Goal: Complete application form: Complete application form

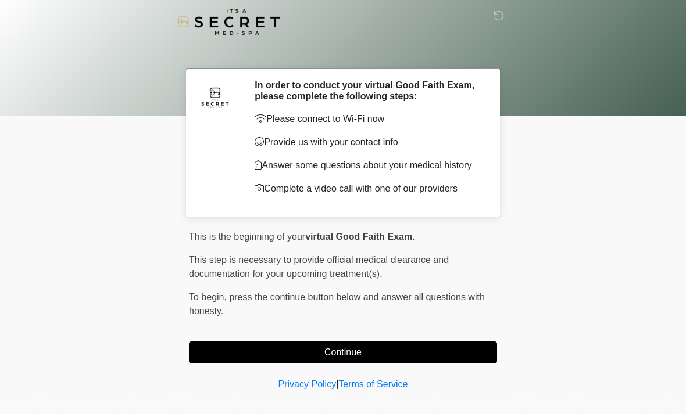
click at [363, 352] on button "Continue" at bounding box center [343, 353] width 308 height 22
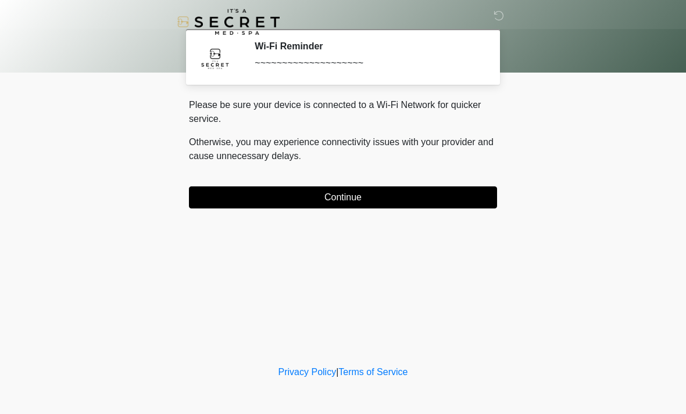
click at [438, 188] on button "Continue" at bounding box center [343, 198] width 308 height 22
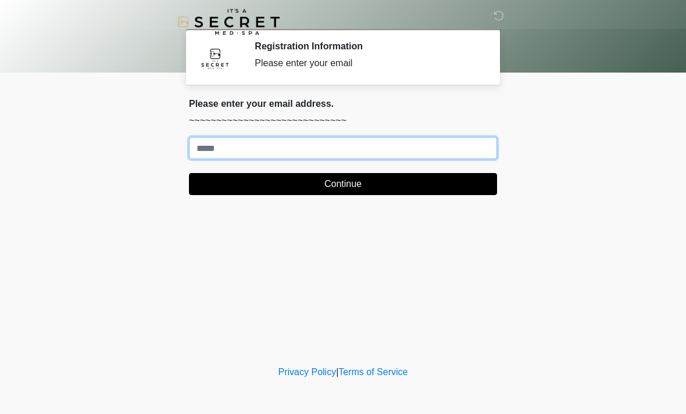
click at [398, 142] on input "Where should we email your treatment plan?" at bounding box center [343, 148] width 308 height 22
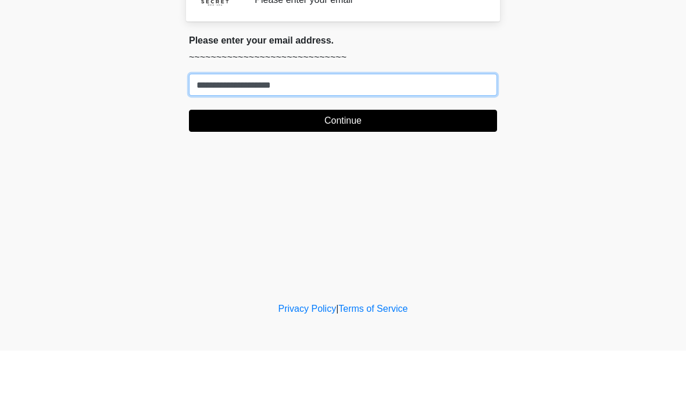
type input "**********"
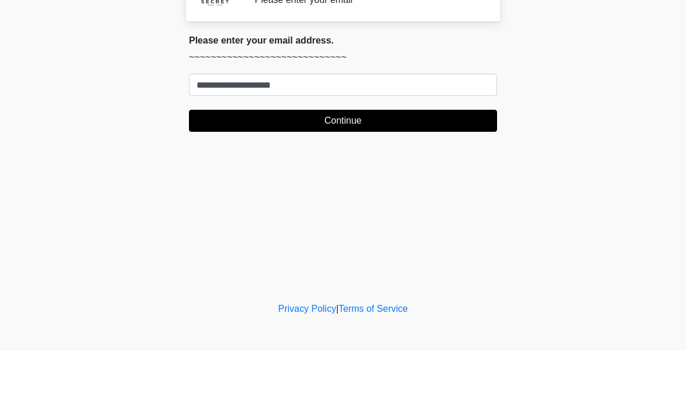
click at [437, 173] on button "Continue" at bounding box center [343, 184] width 308 height 22
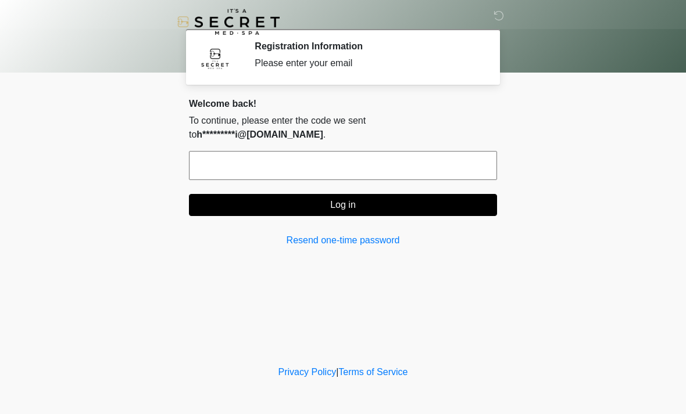
click at [312, 151] on input "text" at bounding box center [343, 165] width 308 height 29
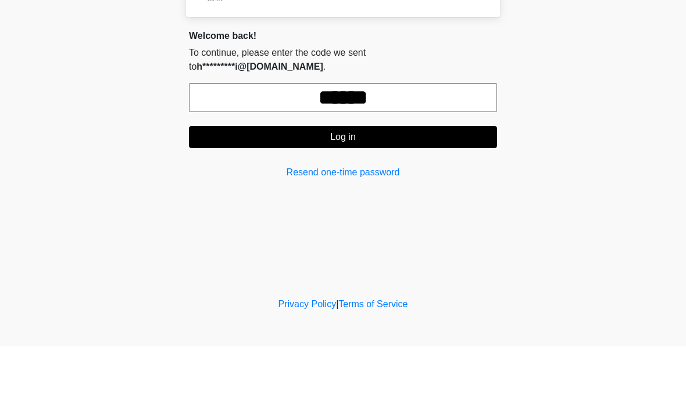
type input "******"
click at [451, 194] on button "Log in" at bounding box center [343, 205] width 308 height 22
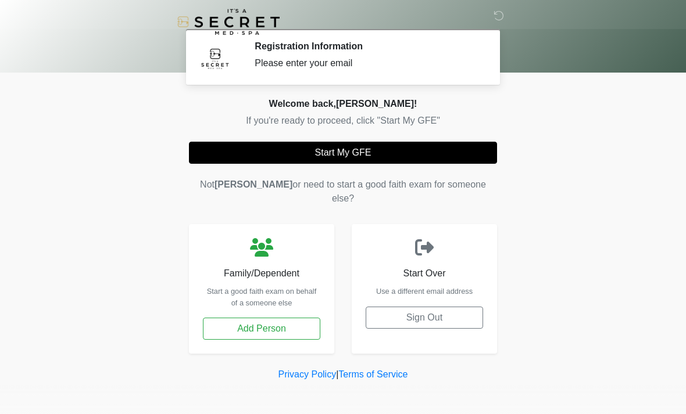
click at [412, 148] on button "Start My GFE" at bounding box center [343, 153] width 308 height 22
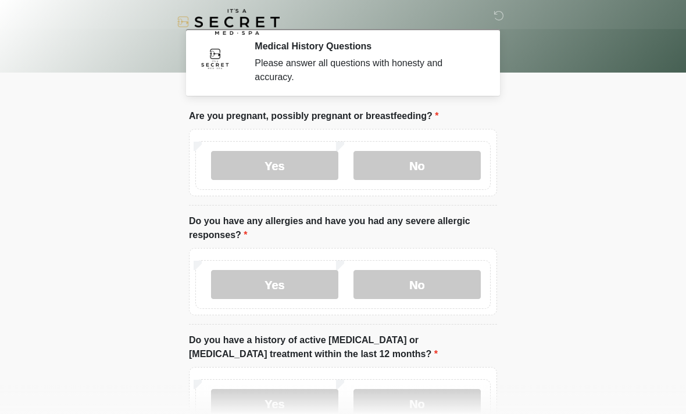
click at [441, 152] on label "No" at bounding box center [416, 165] width 127 height 29
click at [433, 288] on label "No" at bounding box center [416, 284] width 127 height 29
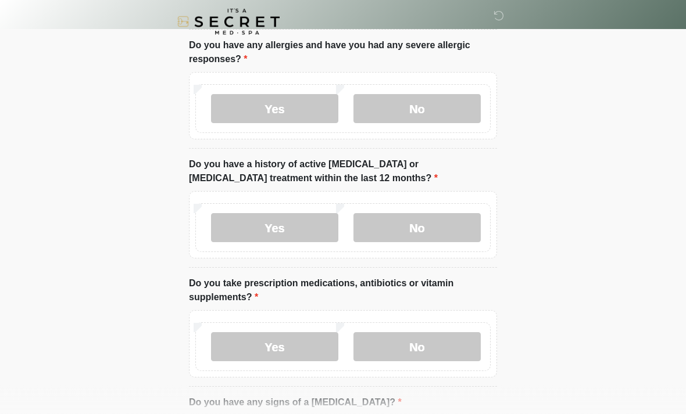
click at [467, 219] on label "No" at bounding box center [416, 228] width 127 height 29
click at [421, 339] on label "No" at bounding box center [416, 347] width 127 height 29
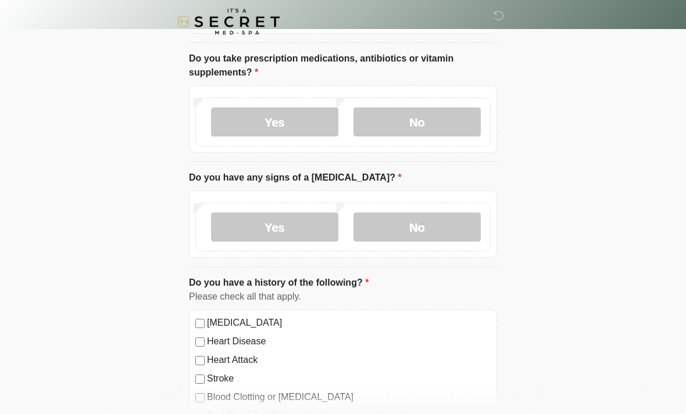
click at [463, 226] on label "No" at bounding box center [416, 227] width 127 height 29
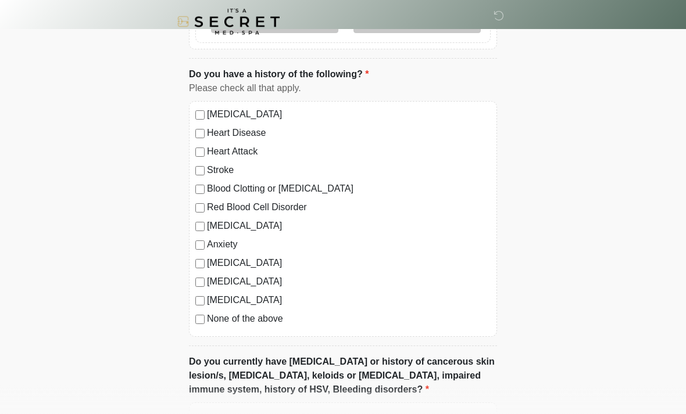
click at [262, 321] on label "None of the above" at bounding box center [349, 320] width 284 height 14
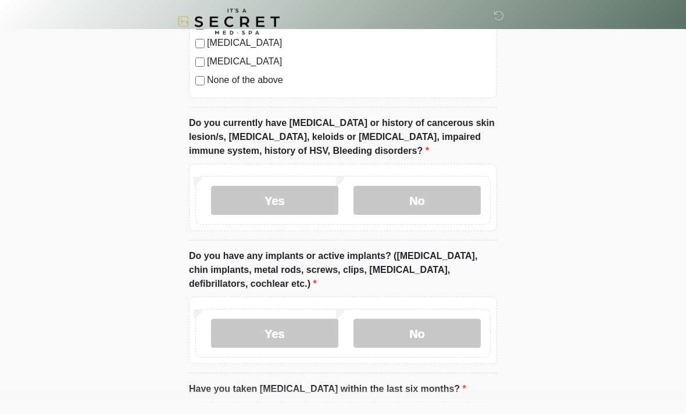
click at [305, 190] on label "Yes" at bounding box center [274, 201] width 127 height 29
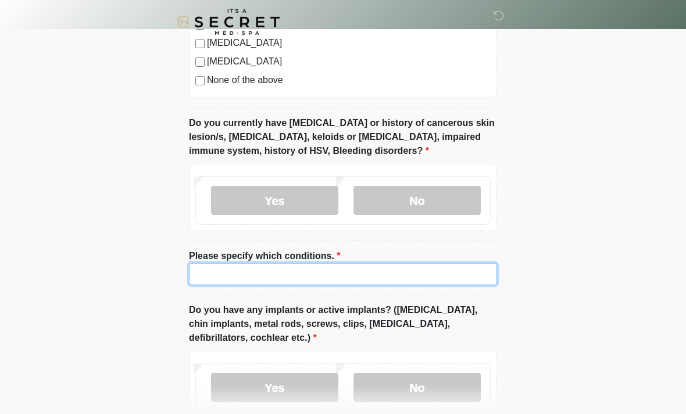
click at [333, 265] on input "Please specify which conditions." at bounding box center [343, 274] width 308 height 22
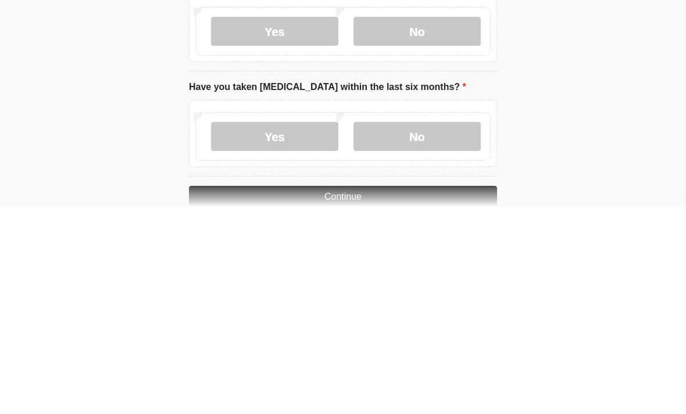
scroll to position [1016, 0]
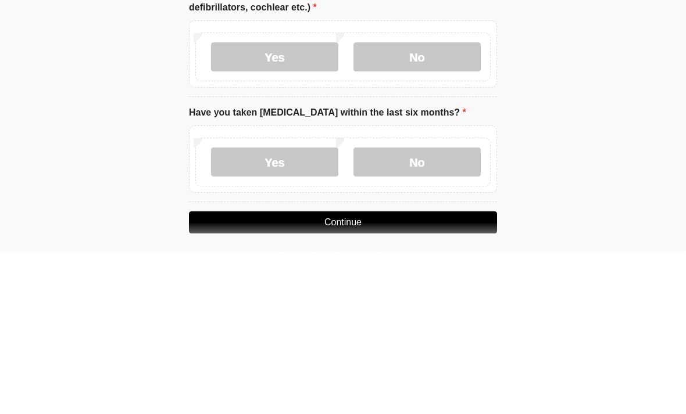
type input "******"
click at [455, 206] on label "No" at bounding box center [416, 220] width 127 height 29
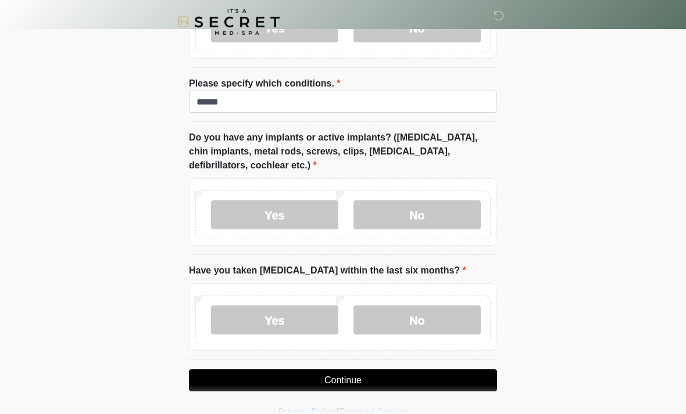
click at [441, 320] on label "No" at bounding box center [416, 320] width 127 height 29
click at [406, 378] on button "Continue" at bounding box center [343, 381] width 308 height 22
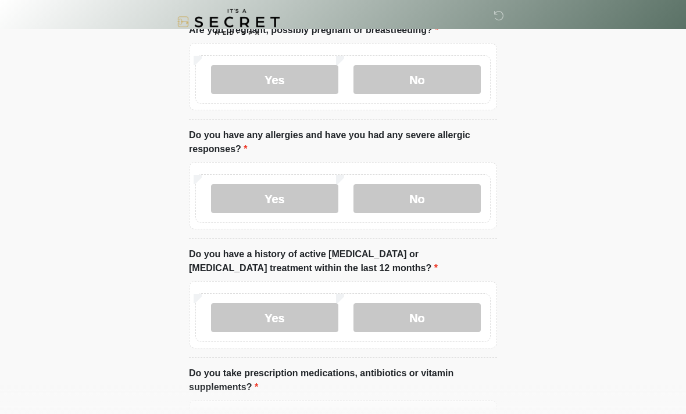
scroll to position [0, 0]
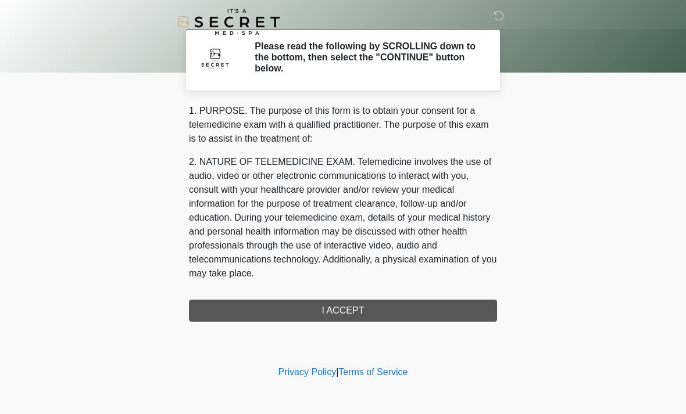
click at [368, 309] on div "1. PURPOSE. The purpose of this form is to obtain your consent for a telemedici…" at bounding box center [343, 213] width 308 height 218
click at [360, 319] on div "1. PURPOSE. The purpose of this form is to obtain your consent for a telemedici…" at bounding box center [343, 213] width 308 height 218
click at [375, 315] on div "1. PURPOSE. The purpose of this form is to obtain your consent for a telemedici…" at bounding box center [343, 213] width 308 height 218
click at [377, 317] on div "1. PURPOSE. The purpose of this form is to obtain your consent for a telemedici…" at bounding box center [343, 213] width 308 height 218
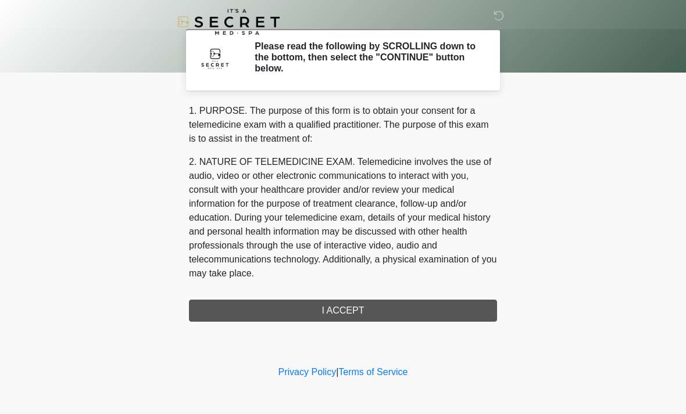
click at [382, 316] on div "1. PURPOSE. The purpose of this form is to obtain your consent for a telemedici…" at bounding box center [343, 213] width 308 height 218
click at [384, 309] on div "1. PURPOSE. The purpose of this form is to obtain your consent for a telemedici…" at bounding box center [343, 213] width 308 height 218
click at [368, 307] on div "1. PURPOSE. The purpose of this form is to obtain your consent for a telemedici…" at bounding box center [343, 213] width 308 height 218
click at [383, 306] on div "1. PURPOSE. The purpose of this form is to obtain your consent for a telemedici…" at bounding box center [343, 213] width 308 height 218
click at [356, 307] on div "1. PURPOSE. The purpose of this form is to obtain your consent for a telemedici…" at bounding box center [343, 213] width 308 height 218
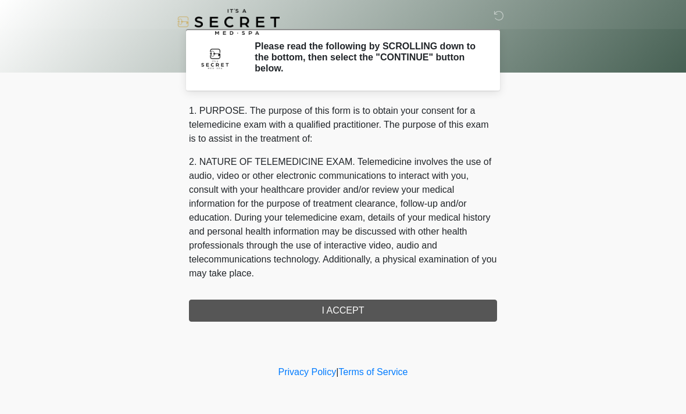
click at [356, 312] on div "1. PURPOSE. The purpose of this form is to obtain your consent for a telemedici…" at bounding box center [343, 213] width 308 height 218
click at [355, 309] on div "1. PURPOSE. The purpose of this form is to obtain your consent for a telemedici…" at bounding box center [343, 213] width 308 height 218
click at [361, 310] on div "1. PURPOSE. The purpose of this form is to obtain your consent for a telemedici…" at bounding box center [343, 213] width 308 height 218
click at [366, 310] on div "1. PURPOSE. The purpose of this form is to obtain your consent for a telemedici…" at bounding box center [343, 213] width 308 height 218
click at [374, 308] on div "1. PURPOSE. The purpose of this form is to obtain your consent for a telemedici…" at bounding box center [343, 213] width 308 height 218
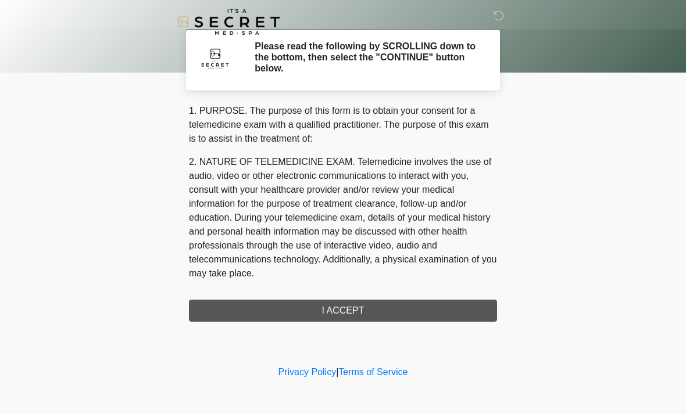
click at [374, 310] on div "1. PURPOSE. The purpose of this form is to obtain your consent for a telemedici…" at bounding box center [343, 213] width 308 height 218
click at [380, 309] on div "1. PURPOSE. The purpose of this form is to obtain your consent for a telemedici…" at bounding box center [343, 213] width 308 height 218
click at [386, 309] on div "1. PURPOSE. The purpose of this form is to obtain your consent for a telemedici…" at bounding box center [343, 213] width 308 height 218
click at [392, 309] on div "1. PURPOSE. The purpose of this form is to obtain your consent for a telemedici…" at bounding box center [343, 213] width 308 height 218
click at [398, 309] on div "1. PURPOSE. The purpose of this form is to obtain your consent for a telemedici…" at bounding box center [343, 213] width 308 height 218
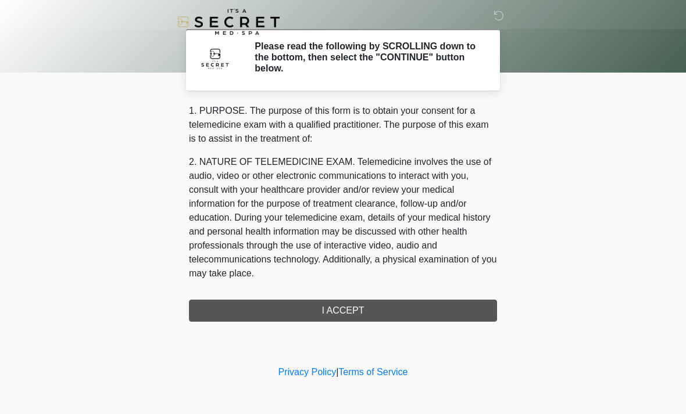
click at [377, 312] on div "1. PURPOSE. The purpose of this form is to obtain your consent for a telemedici…" at bounding box center [343, 213] width 308 height 218
click at [381, 305] on div "1. PURPOSE. The purpose of this form is to obtain your consent for a telemedici…" at bounding box center [343, 213] width 308 height 218
click at [369, 309] on div "1. PURPOSE. The purpose of this form is to obtain your consent for a telemedici…" at bounding box center [343, 213] width 308 height 218
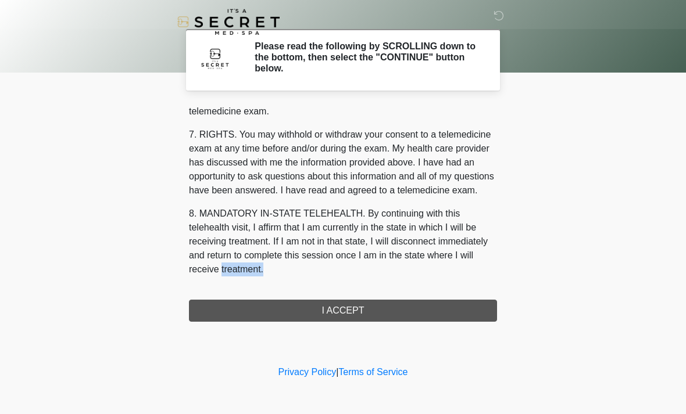
scroll to position [492, 0]
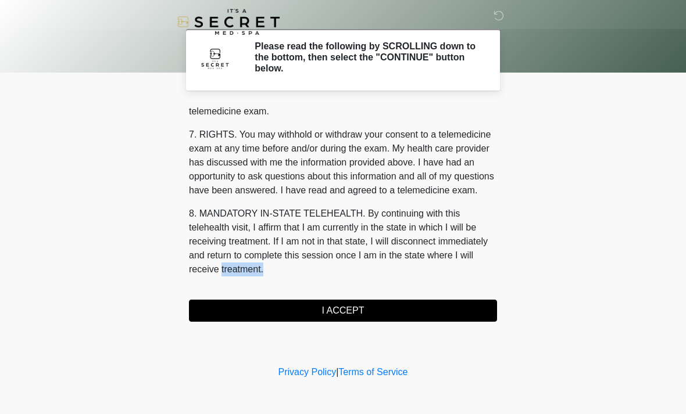
click at [366, 311] on button "I ACCEPT" at bounding box center [343, 311] width 308 height 22
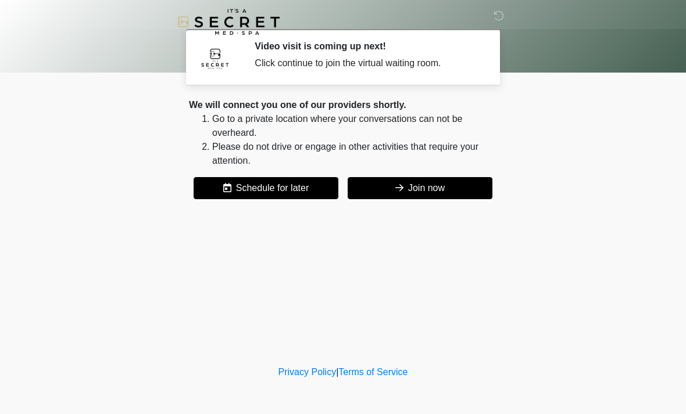
click at [451, 185] on button "Join now" at bounding box center [420, 188] width 145 height 22
